Goal: Navigation & Orientation: Find specific page/section

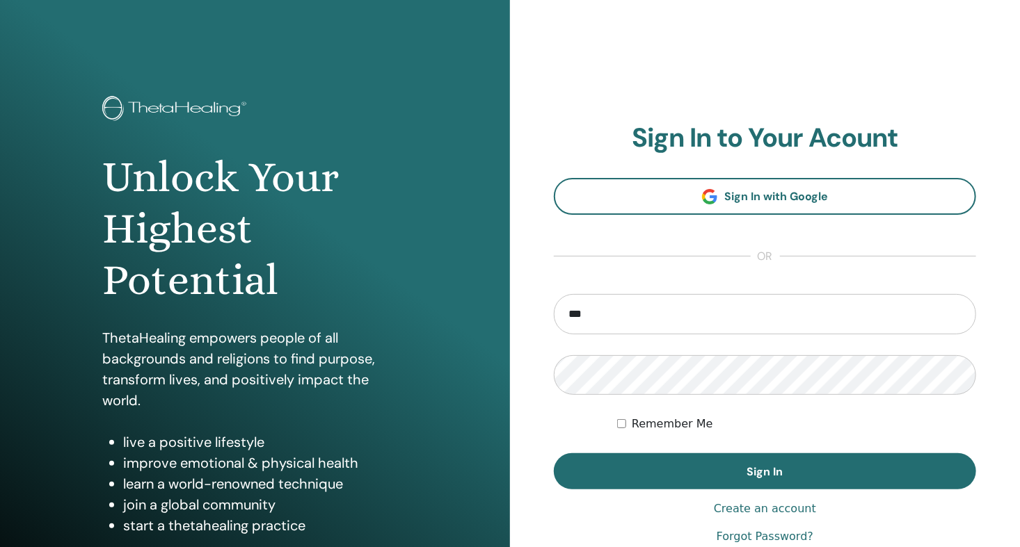
type input "**********"
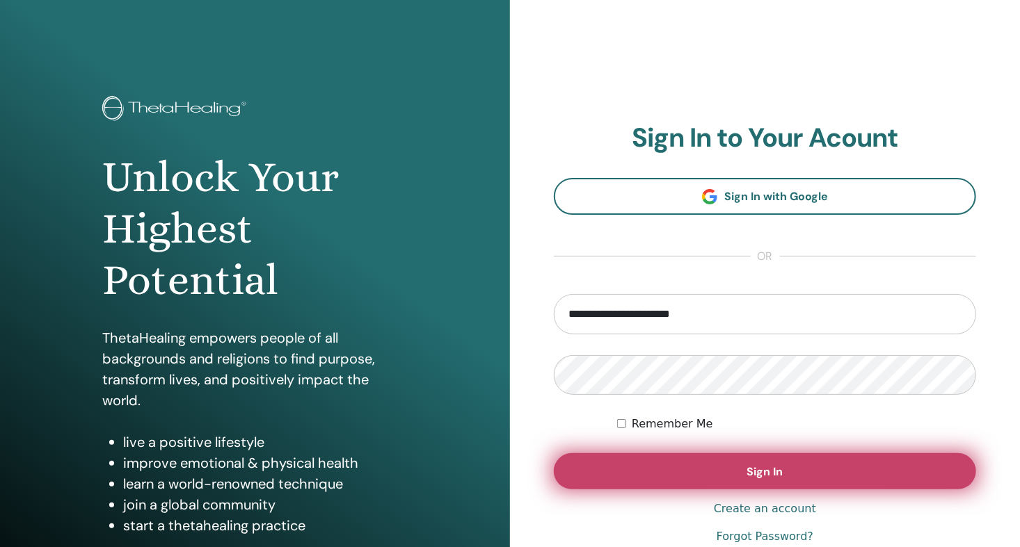
click at [783, 470] on button "Sign In" at bounding box center [765, 472] width 422 height 36
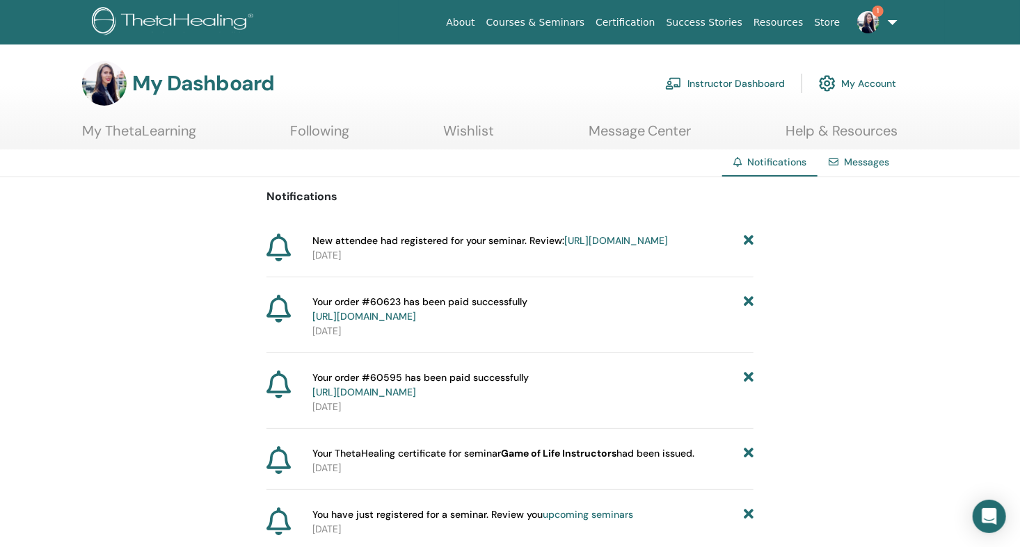
click at [746, 239] on icon at bounding box center [749, 241] width 10 height 15
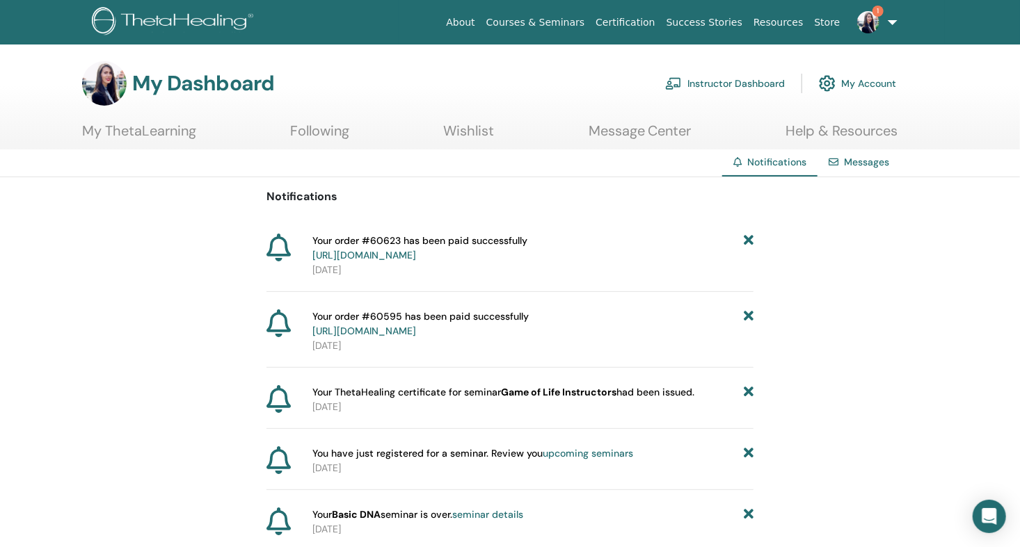
click at [755, 83] on link "Instructor Dashboard" at bounding box center [725, 83] width 120 height 31
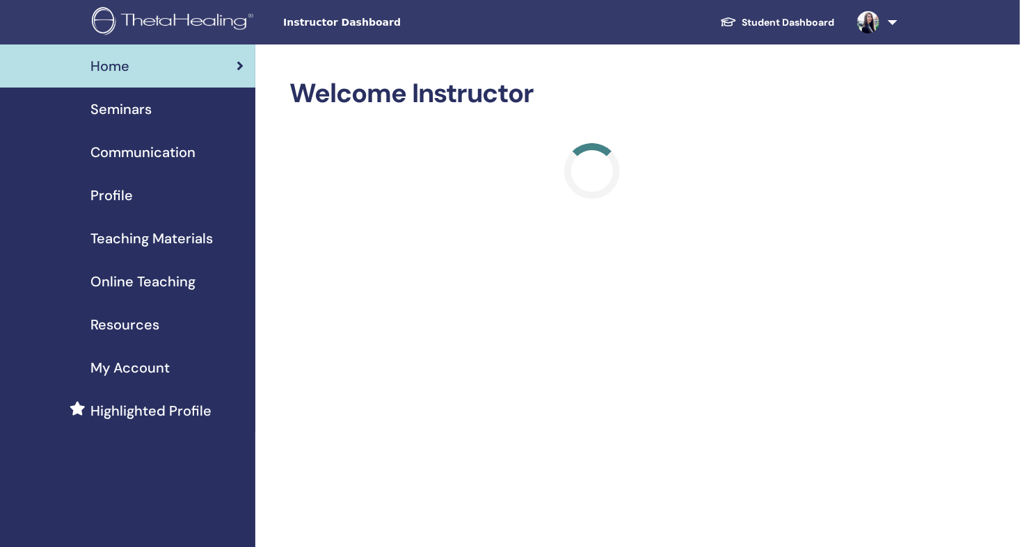
click at [122, 194] on span "Profile" at bounding box center [111, 195] width 42 height 21
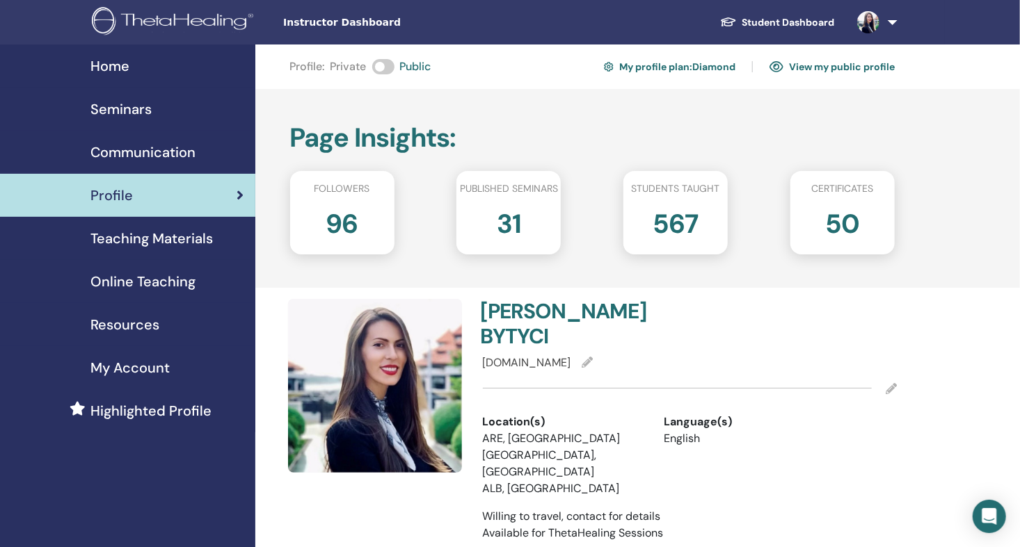
click at [822, 65] on link "View my public profile" at bounding box center [831, 67] width 125 height 22
